Goal: Task Accomplishment & Management: Complete application form

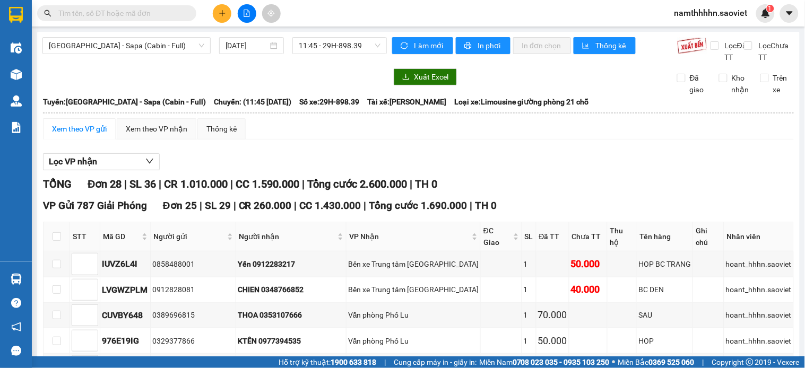
click at [225, 13] on icon "plus" at bounding box center [222, 13] width 7 height 7
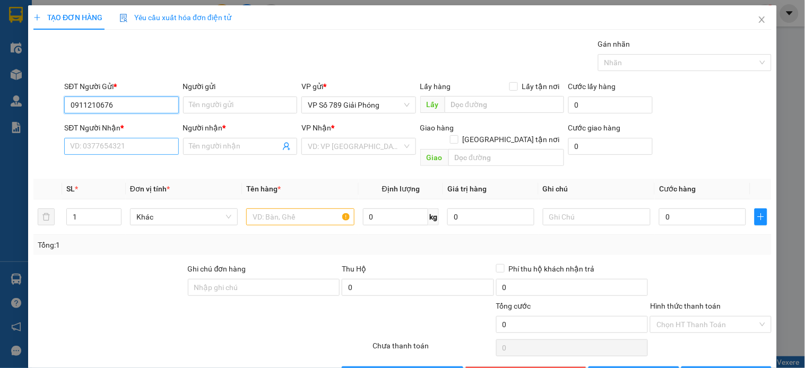
type input "0911210676"
click at [83, 141] on input "SĐT Người Nhận *" at bounding box center [121, 146] width 114 height 17
type input "0942437555"
click at [268, 199] on td at bounding box center [300, 217] width 116 height 36
click at [271, 206] on div at bounding box center [300, 216] width 108 height 21
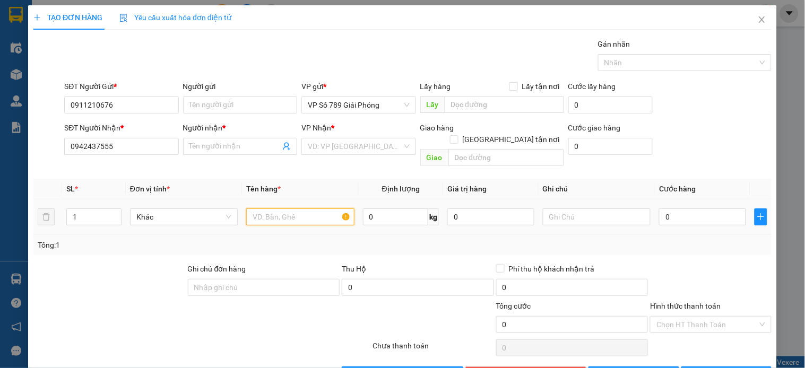
click at [266, 208] on input "text" at bounding box center [300, 216] width 108 height 17
type input "h"
click at [119, 152] on input "0942437555" at bounding box center [121, 146] width 114 height 17
type input "0"
click at [112, 104] on input "0911210676" at bounding box center [121, 105] width 114 height 17
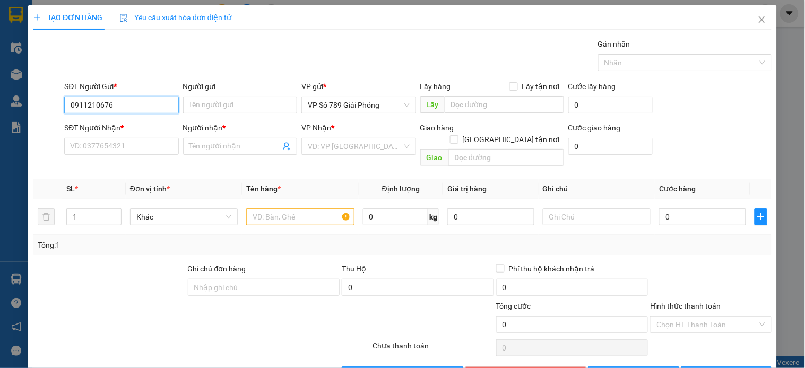
click at [112, 104] on input "0911210676" at bounding box center [121, 105] width 114 height 17
